Goal: Information Seeking & Learning: Learn about a topic

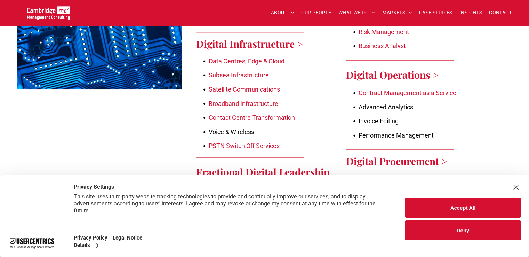
scroll to position [834, 0]
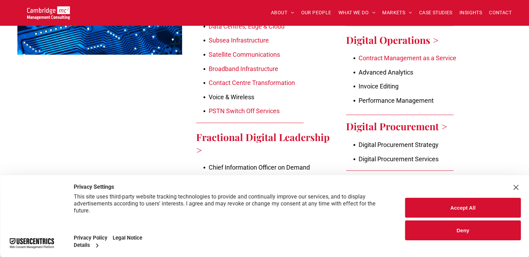
click at [434, 205] on button "Accept All" at bounding box center [462, 207] width 115 height 20
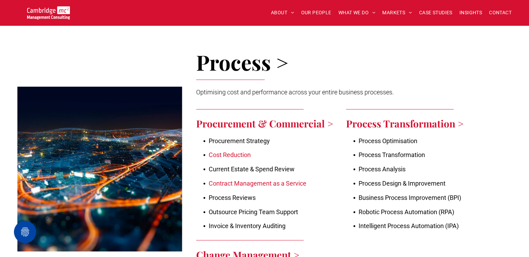
scroll to position [1147, 0]
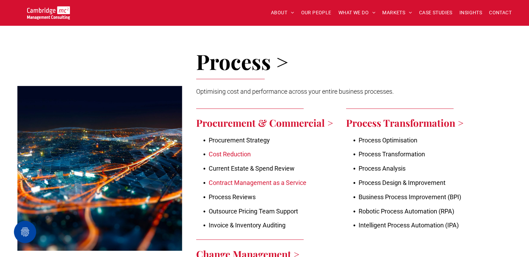
click at [302, 178] on link "Contract Management as a Service" at bounding box center [258, 181] width 98 height 7
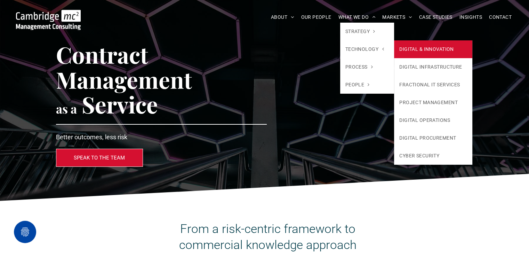
click at [411, 48] on link "DIGITAL & INNOVATION" at bounding box center [433, 49] width 78 height 18
